Goal: Information Seeking & Learning: Learn about a topic

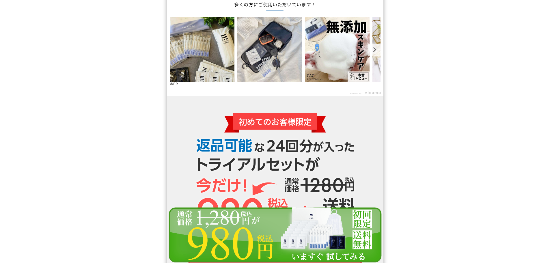
scroll to position [5164, 0]
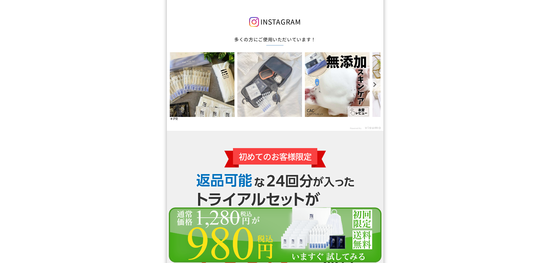
click at [295, 94] on img at bounding box center [269, 84] width 65 height 65
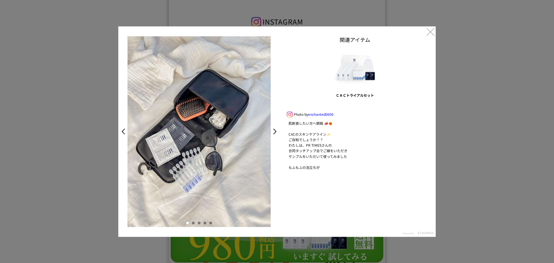
click at [277, 130] on link ">" at bounding box center [276, 131] width 8 height 10
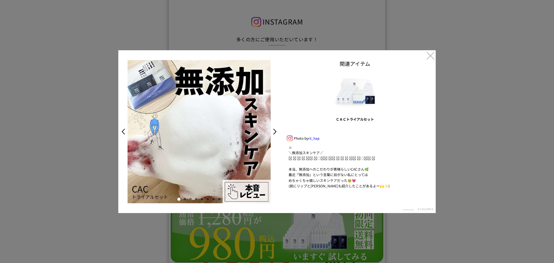
click at [277, 130] on link ">" at bounding box center [276, 131] width 8 height 10
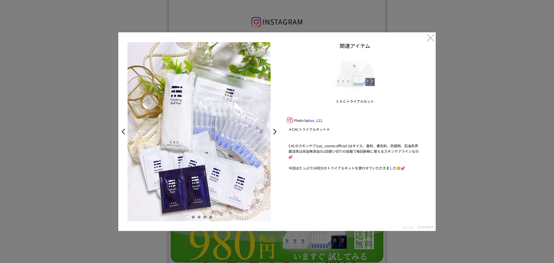
click at [277, 130] on link ">" at bounding box center [276, 131] width 8 height 10
